Goal: Information Seeking & Learning: Learn about a topic

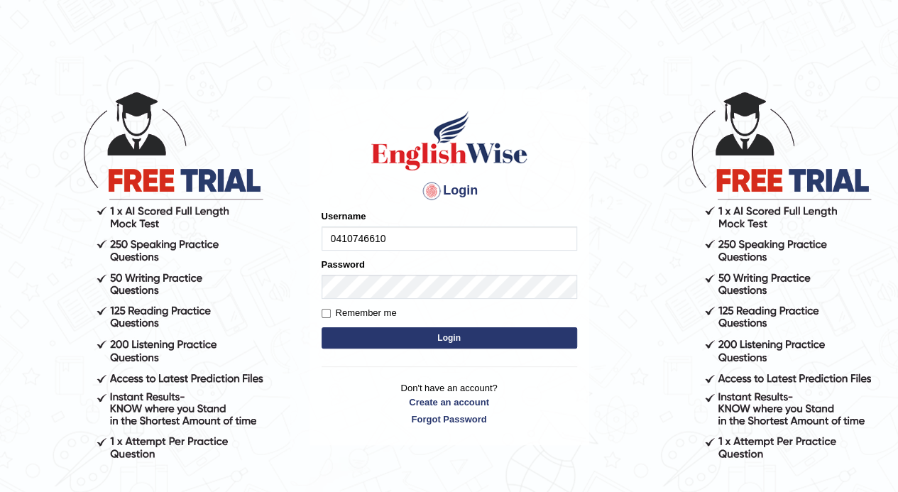
type input "0410746610"
click at [366, 337] on button "Login" at bounding box center [450, 337] width 256 height 21
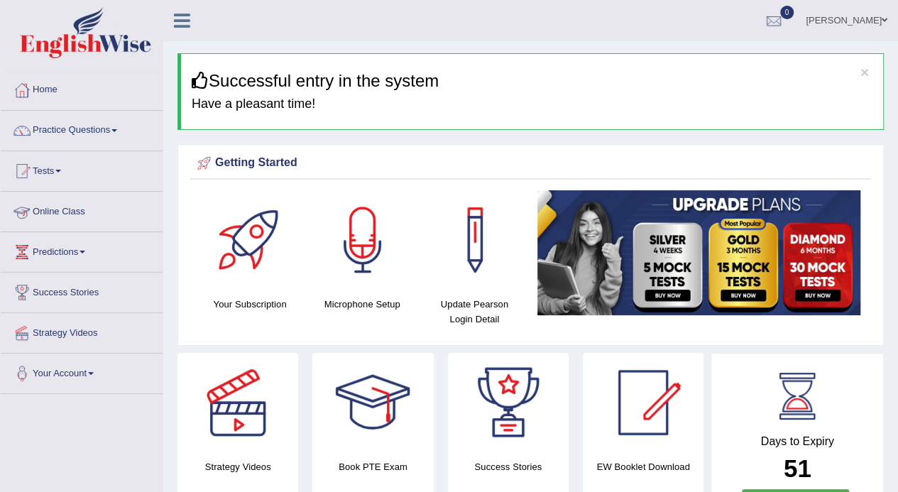
click at [75, 211] on link "Online Class" at bounding box center [82, 210] width 162 height 36
